Goal: Information Seeking & Learning: Check status

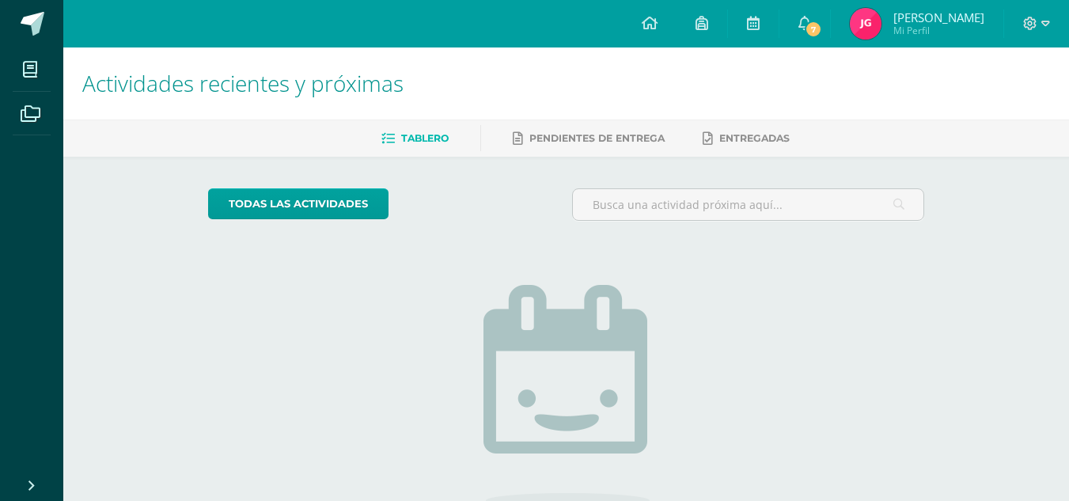
click at [869, 28] on img at bounding box center [866, 24] width 32 height 32
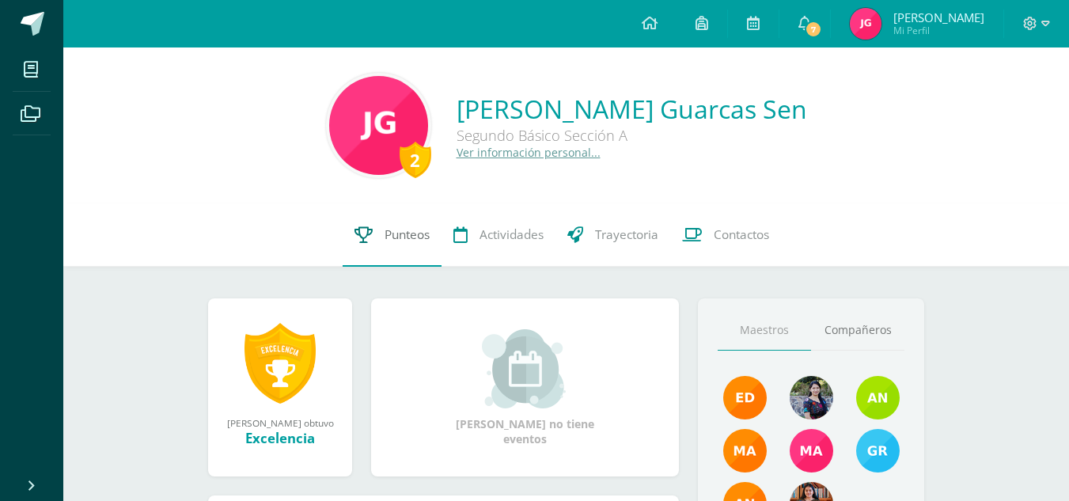
click at [400, 234] on span "Punteos" at bounding box center [407, 234] width 45 height 17
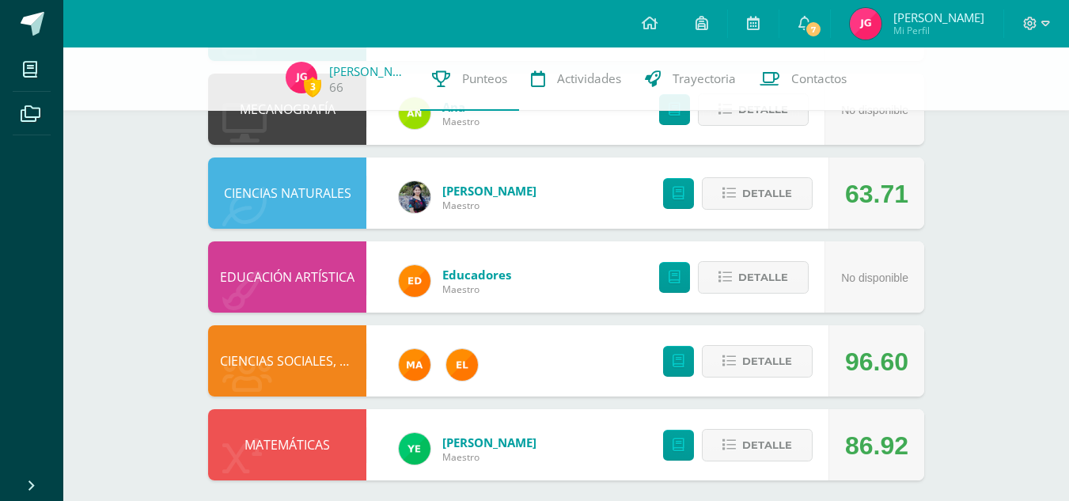
scroll to position [858, 0]
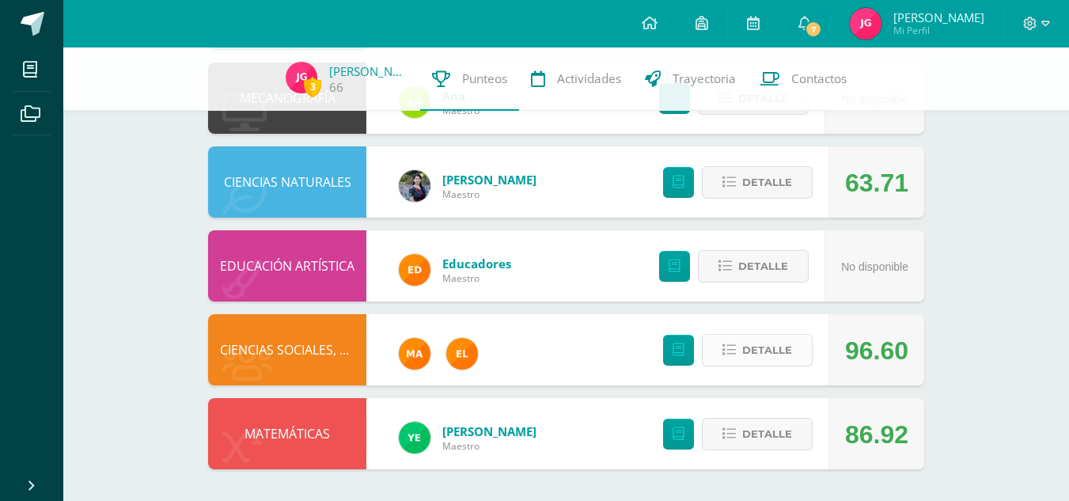
click at [776, 347] on span "Detalle" at bounding box center [767, 350] width 50 height 29
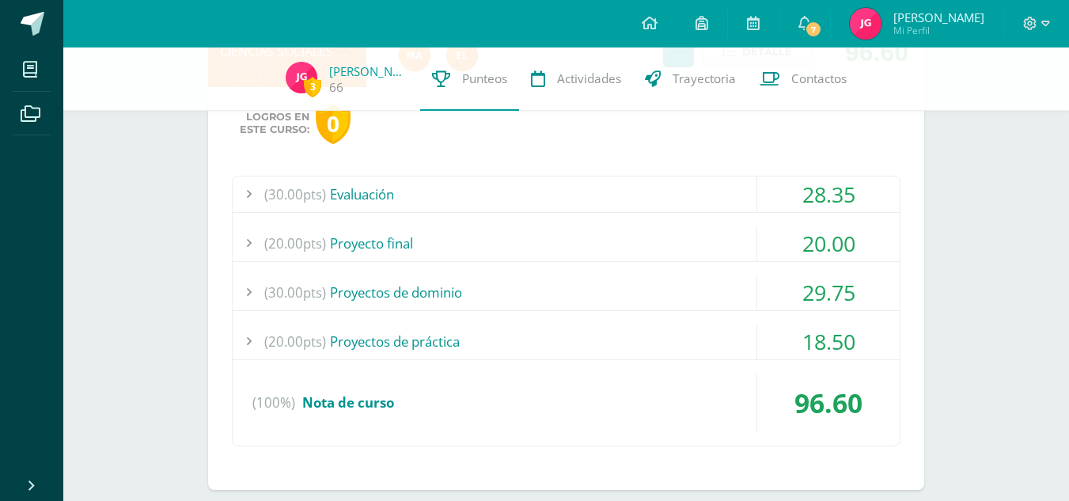
scroll to position [1157, 0]
click at [429, 341] on div "(20.00pts) Proyectos de práctica" at bounding box center [566, 341] width 667 height 36
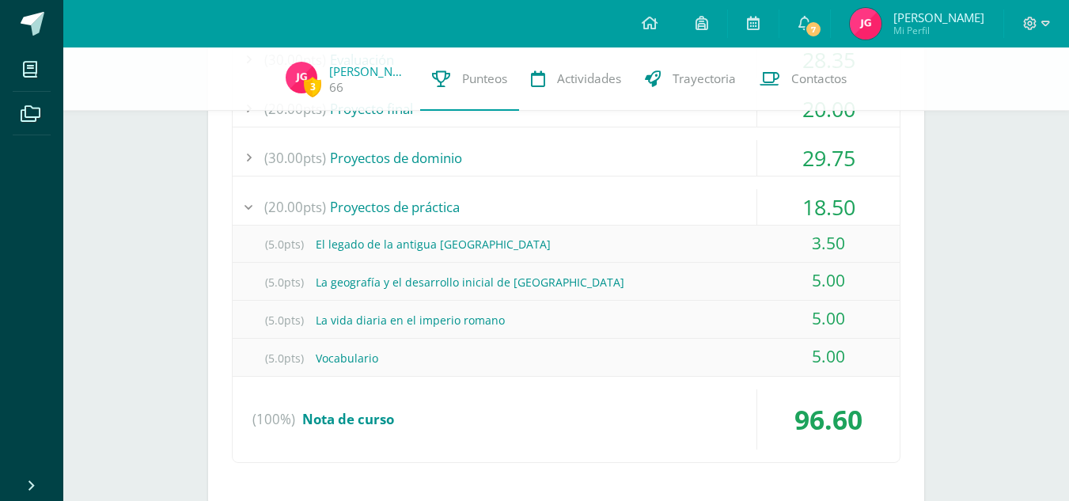
scroll to position [1412, 0]
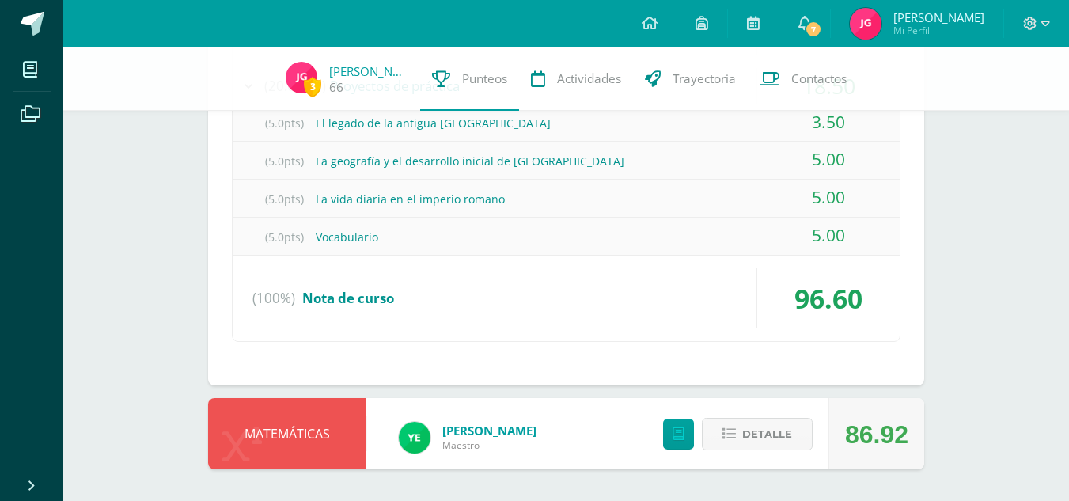
click at [370, 294] on span "Nota de curso" at bounding box center [348, 298] width 92 height 18
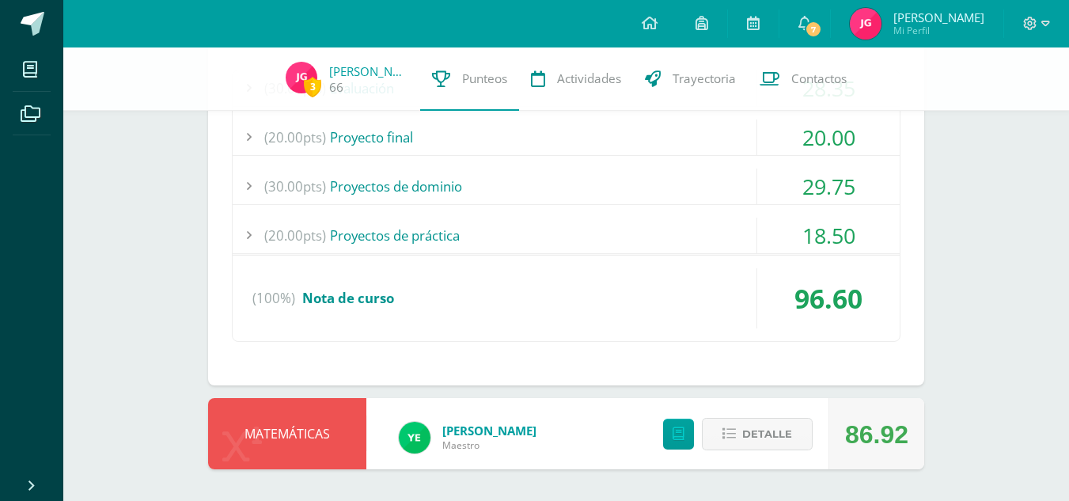
scroll to position [1261, 0]
click at [370, 294] on span "Nota de curso" at bounding box center [348, 298] width 92 height 18
click at [404, 241] on div "(20.00pts) Proyectos de práctica" at bounding box center [566, 237] width 667 height 36
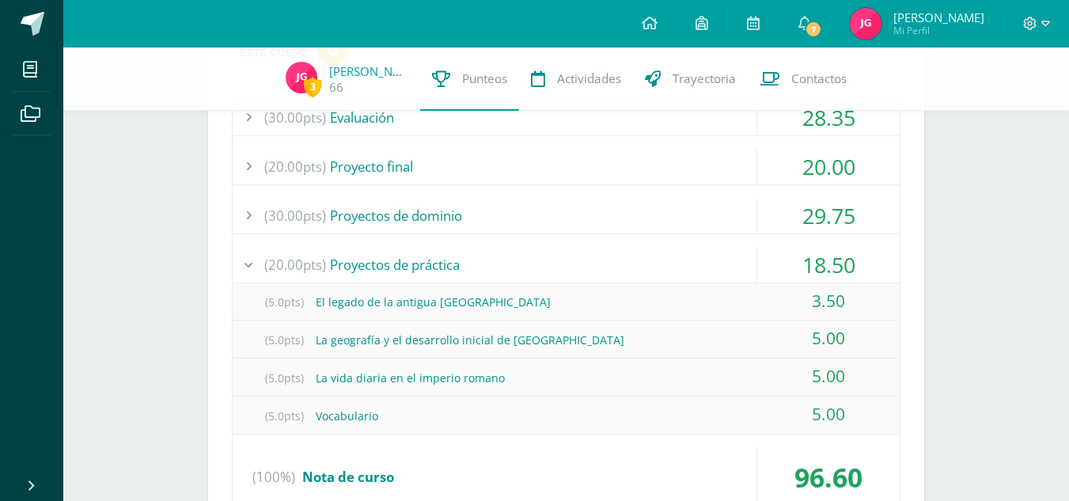
scroll to position [1140, 0]
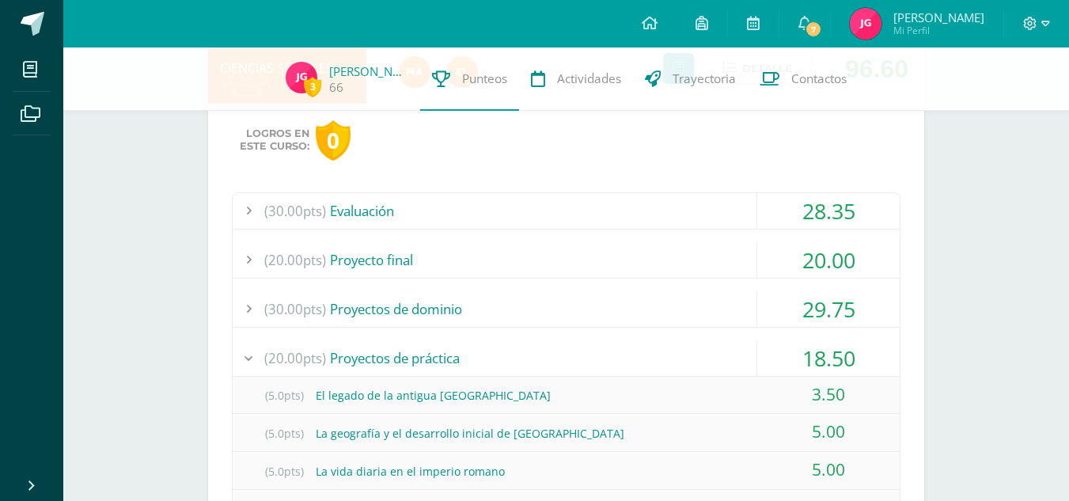
click at [368, 209] on div "(30.00pts) Evaluación" at bounding box center [566, 211] width 667 height 36
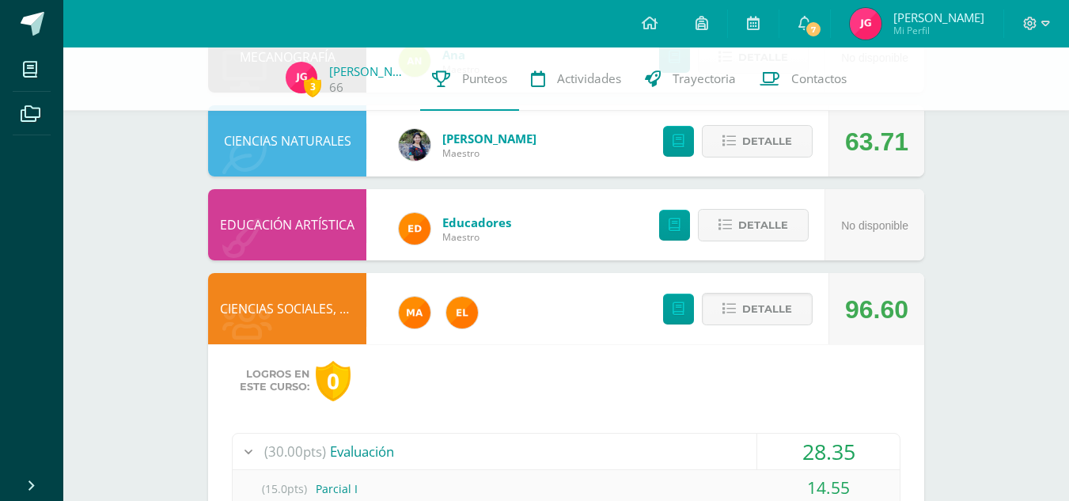
scroll to position [829, 0]
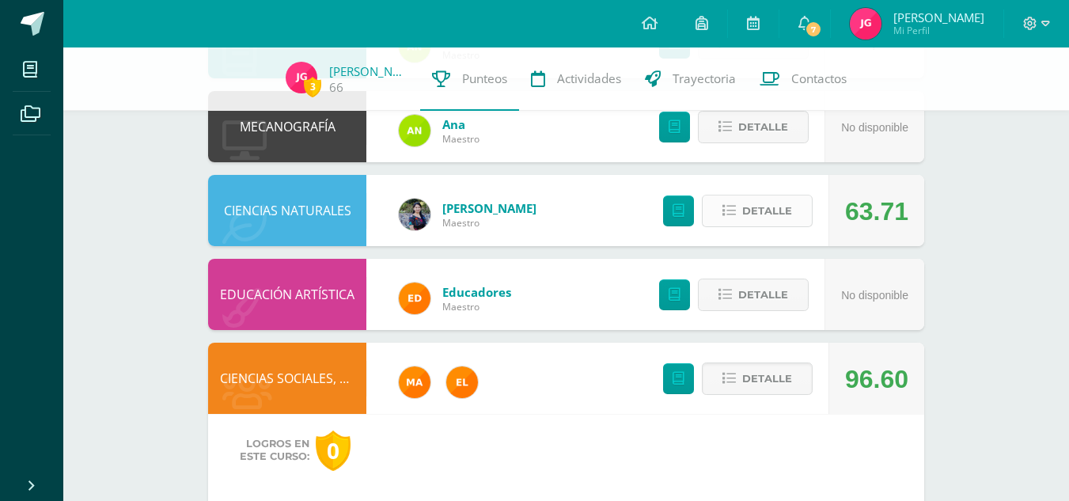
click at [780, 202] on span "Detalle" at bounding box center [767, 210] width 50 height 29
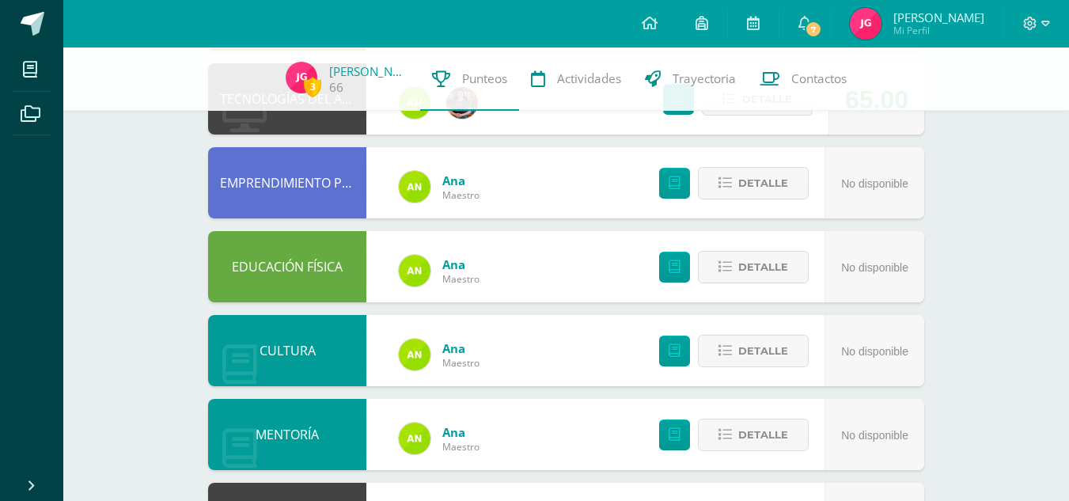
scroll to position [377, 0]
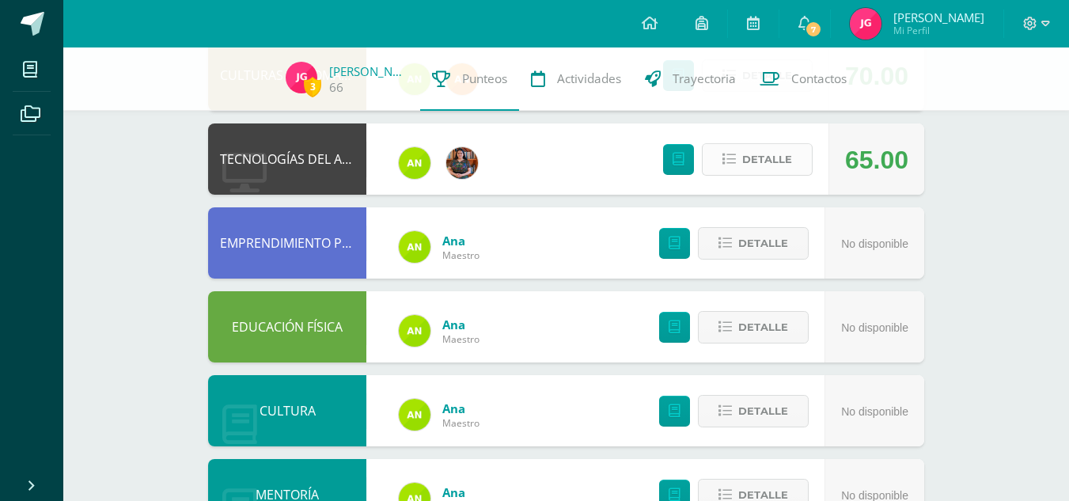
click at [760, 161] on span "Detalle" at bounding box center [767, 159] width 50 height 29
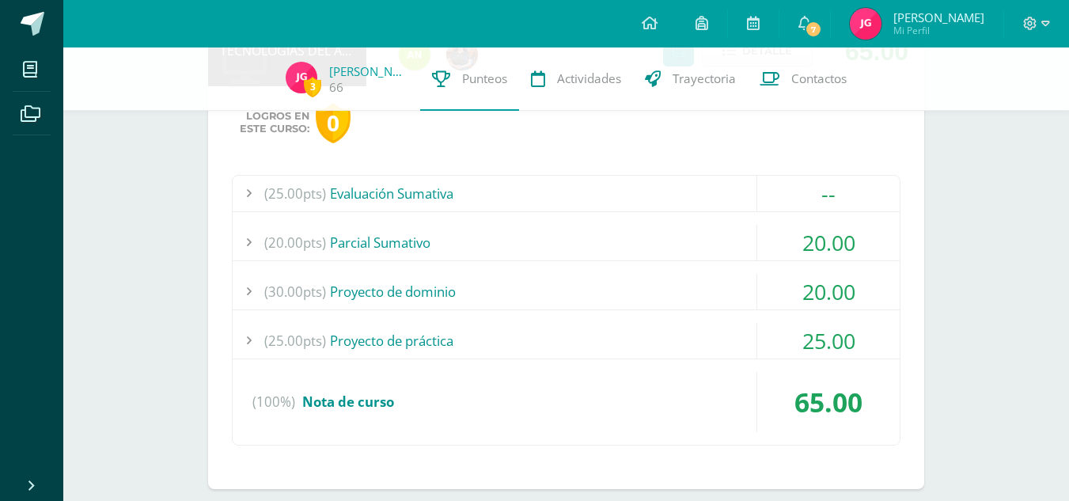
scroll to position [489, 0]
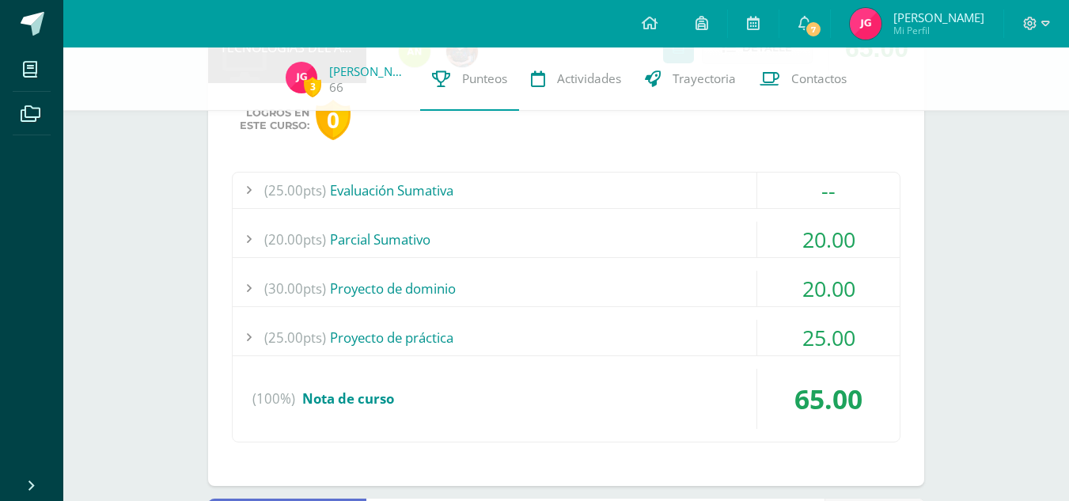
click at [396, 232] on div "(20.00pts) [GEOGRAPHIC_DATA]" at bounding box center [566, 240] width 667 height 36
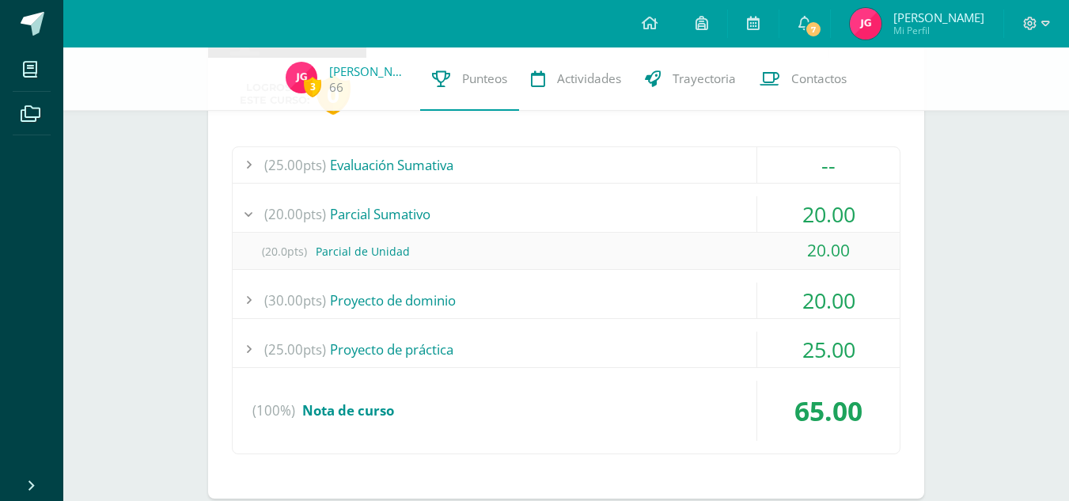
scroll to position [517, 0]
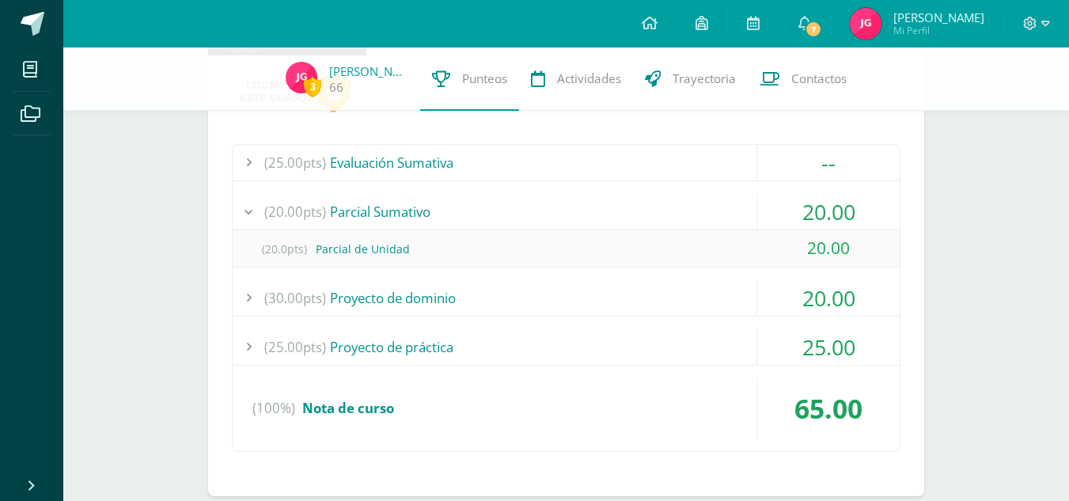
click at [387, 295] on div "(30.00pts) Proyecto de dominio" at bounding box center [566, 298] width 667 height 36
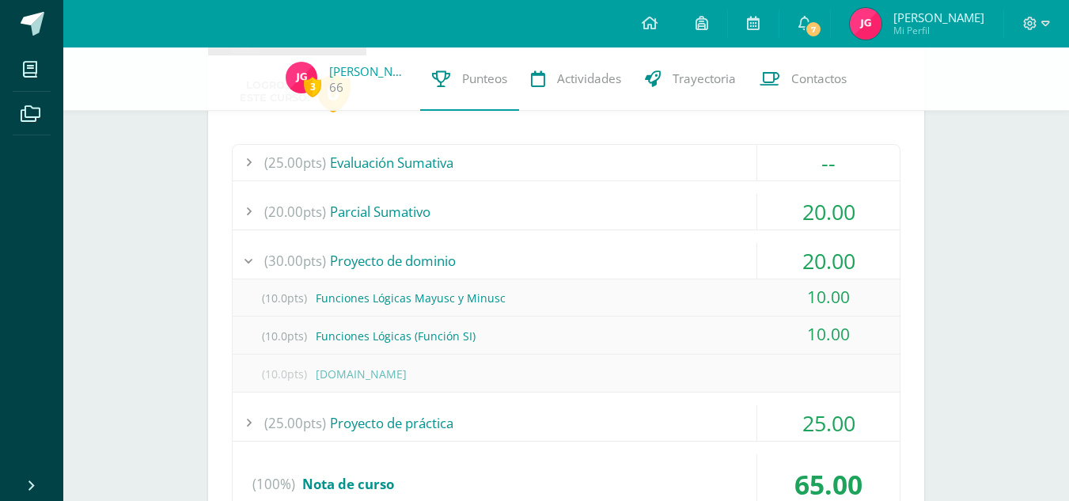
scroll to position [639, 0]
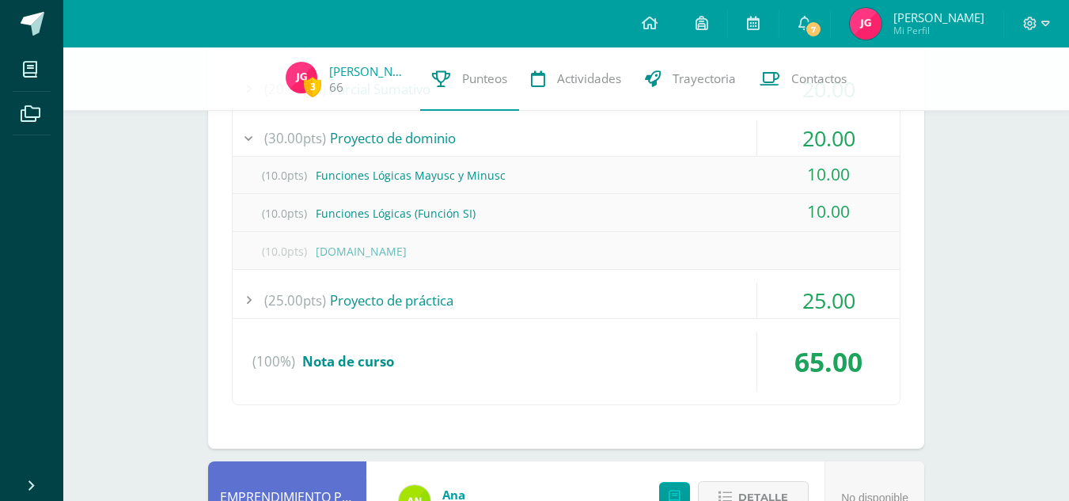
click at [400, 292] on div "(25.00pts) Proyecto de práctica" at bounding box center [566, 301] width 667 height 36
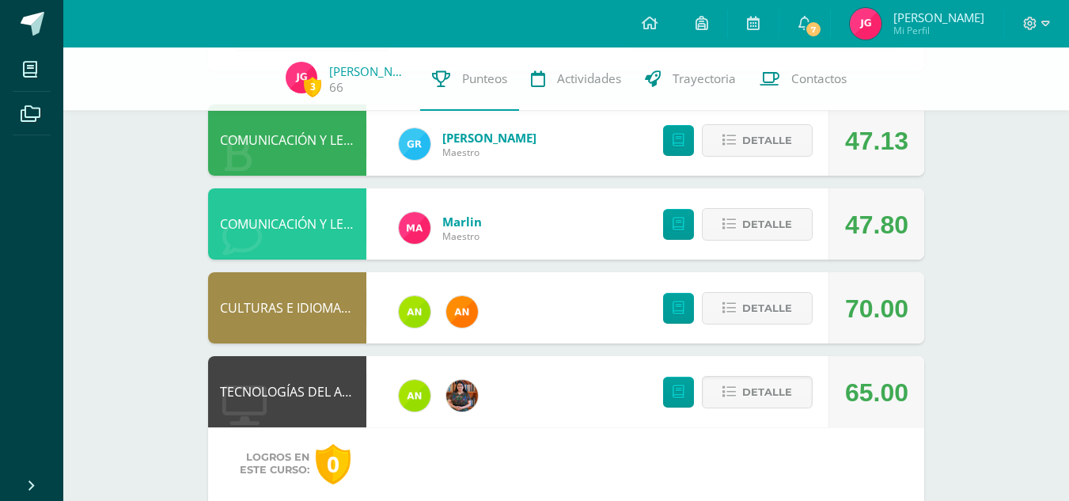
scroll to position [142, 0]
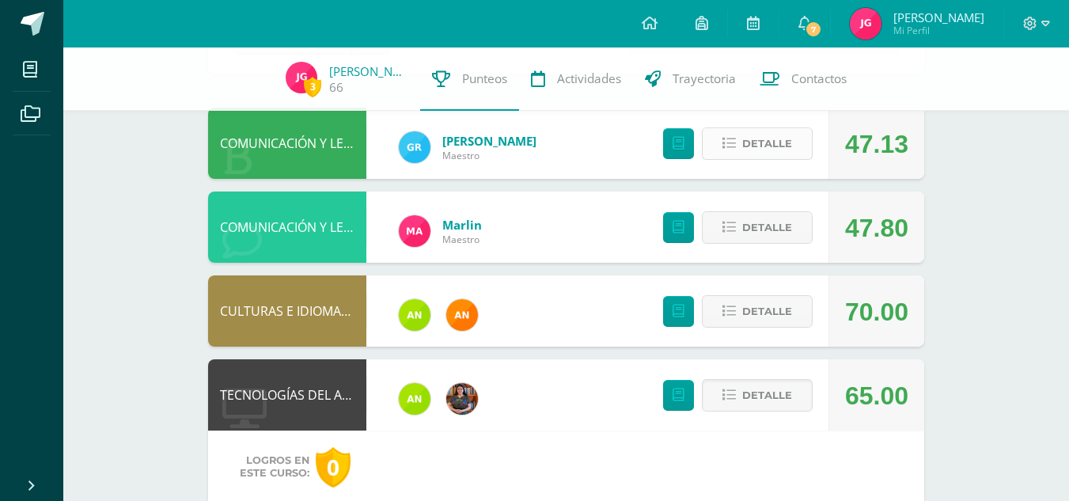
click at [751, 148] on span "Detalle" at bounding box center [767, 143] width 50 height 29
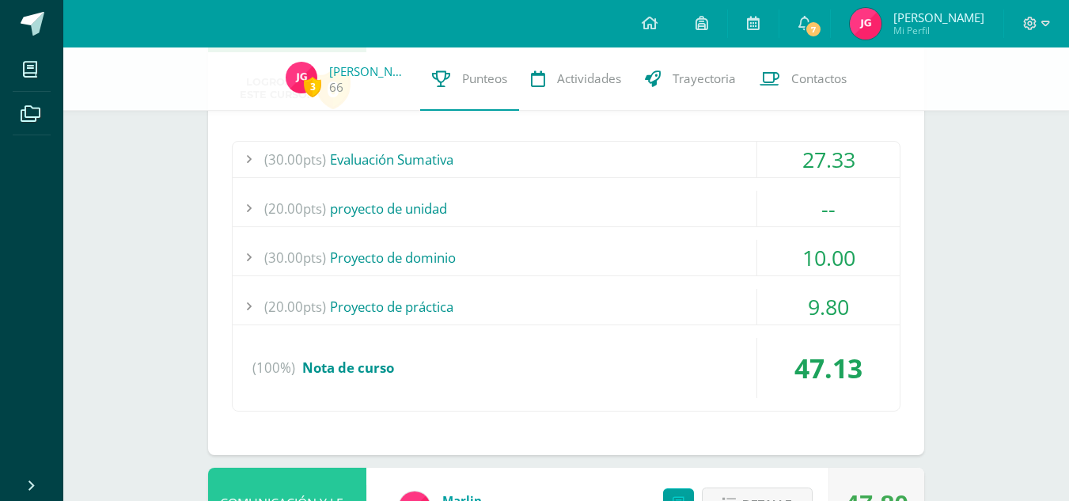
scroll to position [269, 0]
click at [414, 261] on div "(30.00pts) Proyecto de dominio" at bounding box center [566, 257] width 667 height 36
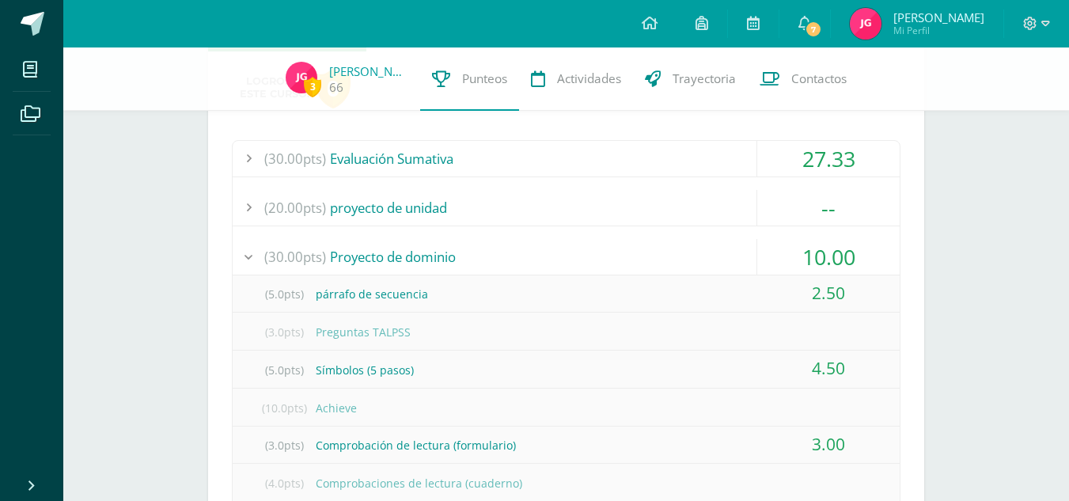
scroll to position [383, 0]
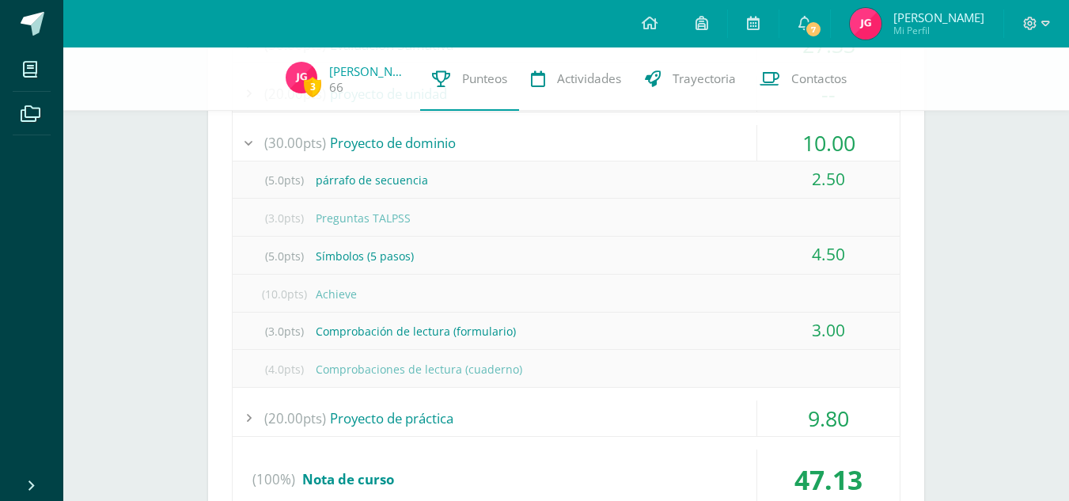
click at [401, 340] on div "(3.0pts) Comprobación de lectura (formulario)" at bounding box center [566, 331] width 667 height 36
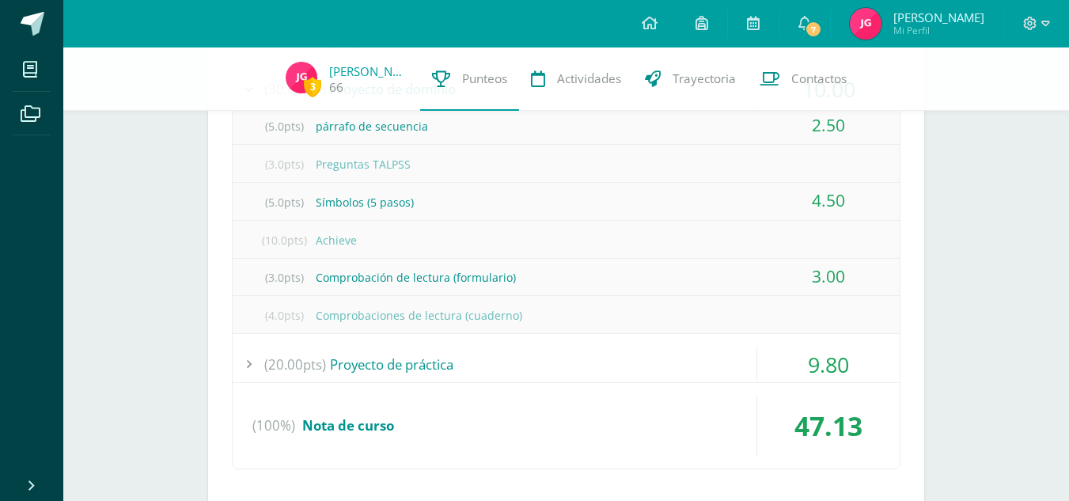
scroll to position [439, 0]
click at [401, 368] on div "(20.00pts) Proyecto de práctica" at bounding box center [566, 362] width 667 height 36
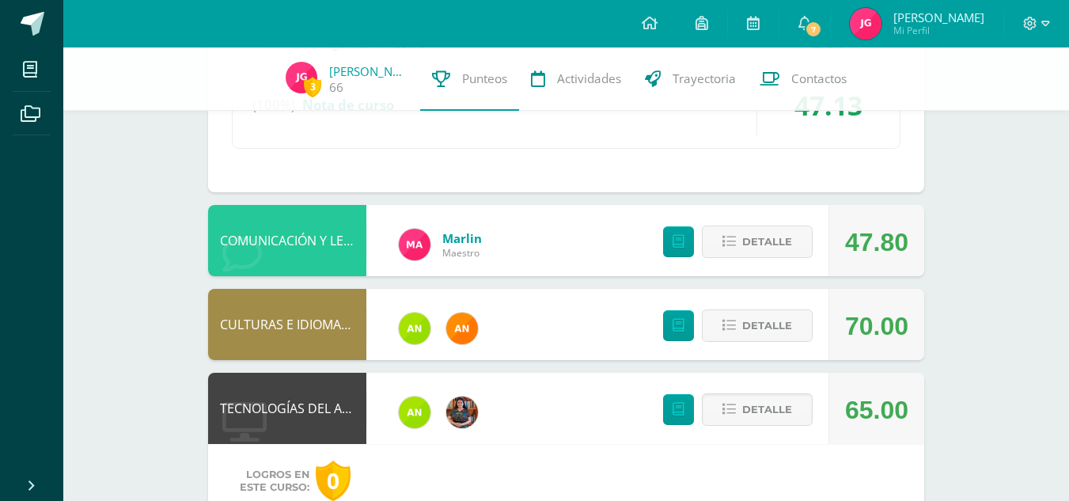
scroll to position [758, 0]
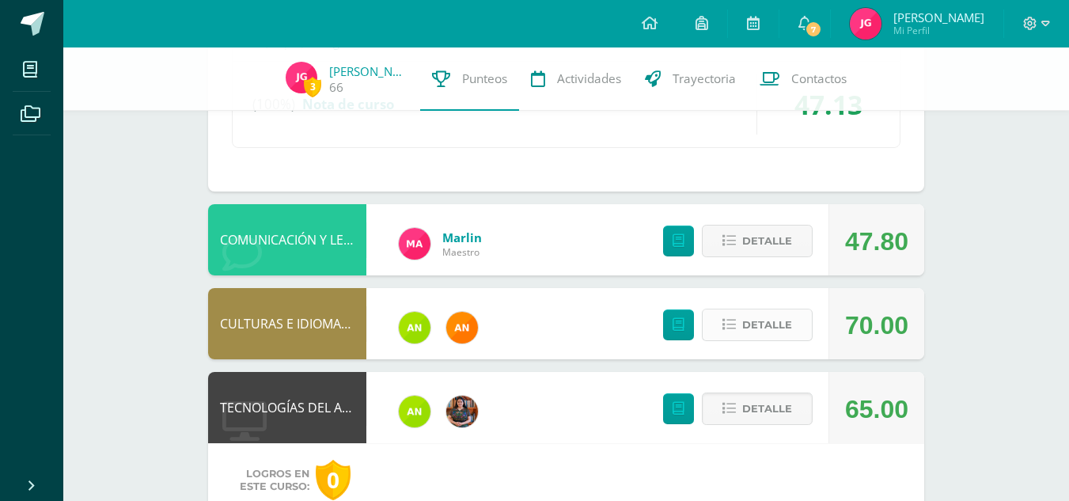
click at [737, 311] on button "Detalle" at bounding box center [757, 325] width 111 height 32
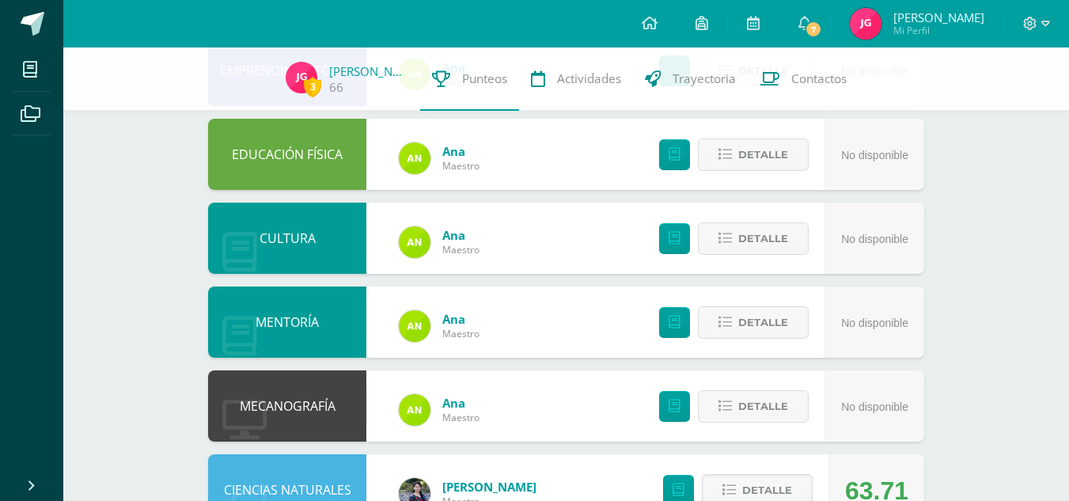
scroll to position [1911, 0]
